Goal: Navigation & Orientation: Find specific page/section

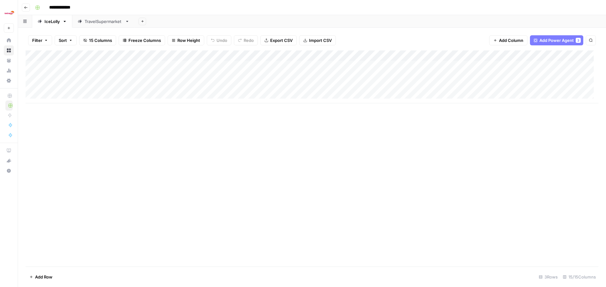
click at [410, 136] on div "Add Column" at bounding box center [312, 158] width 573 height 216
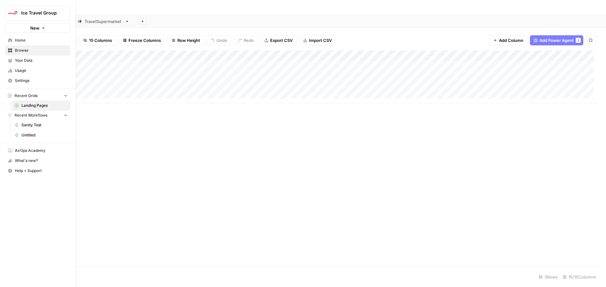
click at [32, 59] on span "Your Data" at bounding box center [41, 61] width 53 height 6
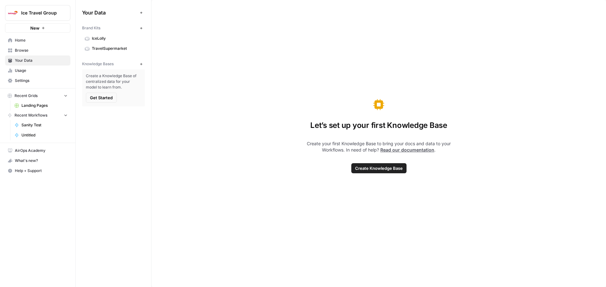
click at [100, 43] on section "IceLolly TravelSupermarket" at bounding box center [113, 43] width 63 height 20
click at [102, 41] on span "IceLolly" at bounding box center [117, 39] width 50 height 6
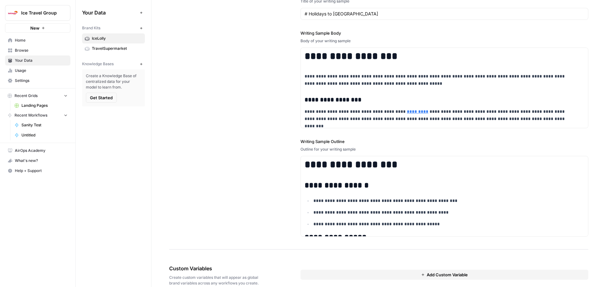
scroll to position [886, 0]
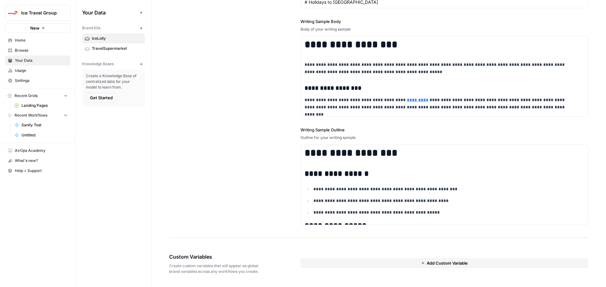
click at [31, 49] on span "Browse" at bounding box center [41, 51] width 53 height 6
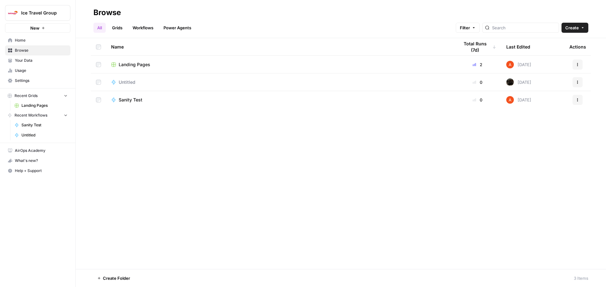
click at [139, 63] on span "Landing Pages" at bounding box center [135, 65] width 32 height 6
